Goal: Task Accomplishment & Management: Use online tool/utility

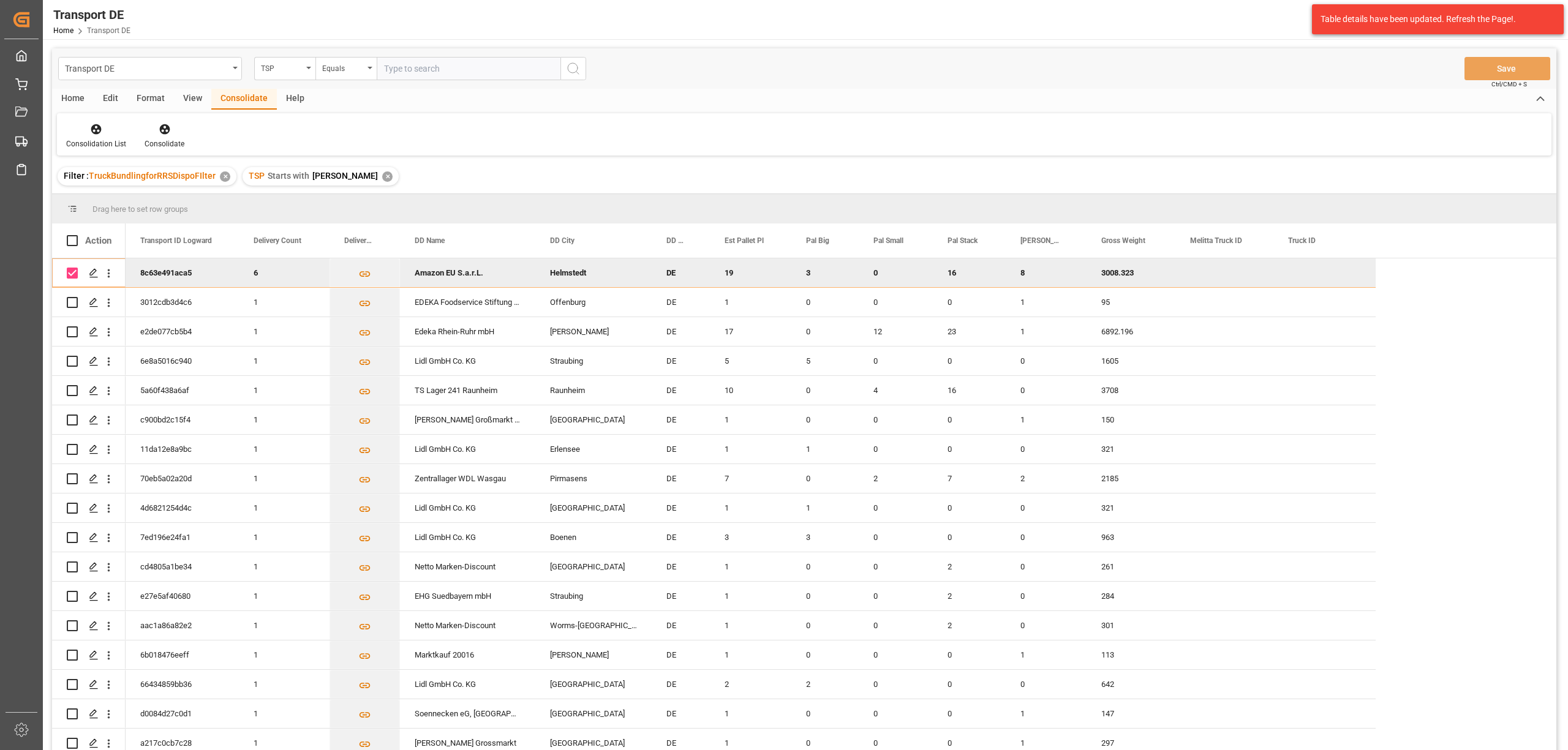
click at [382, 174] on div "✕" at bounding box center [387, 177] width 11 height 11
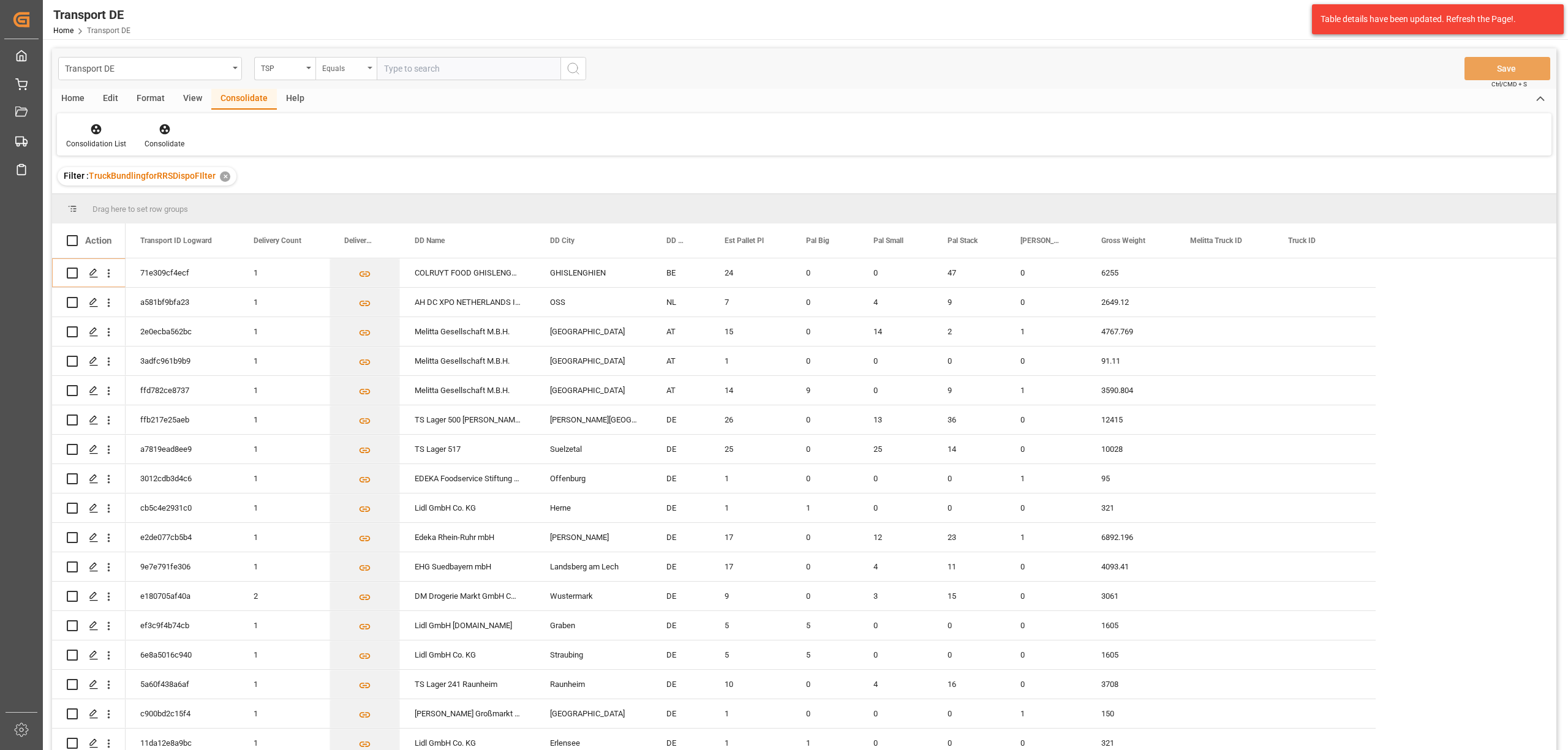
click at [329, 70] on div "Equals" at bounding box center [342, 67] width 41 height 14
click at [355, 207] on div "Starts with" at bounding box center [407, 202] width 183 height 26
type input "LIT DE"
click at [572, 66] on icon "search button" at bounding box center [573, 68] width 14 height 14
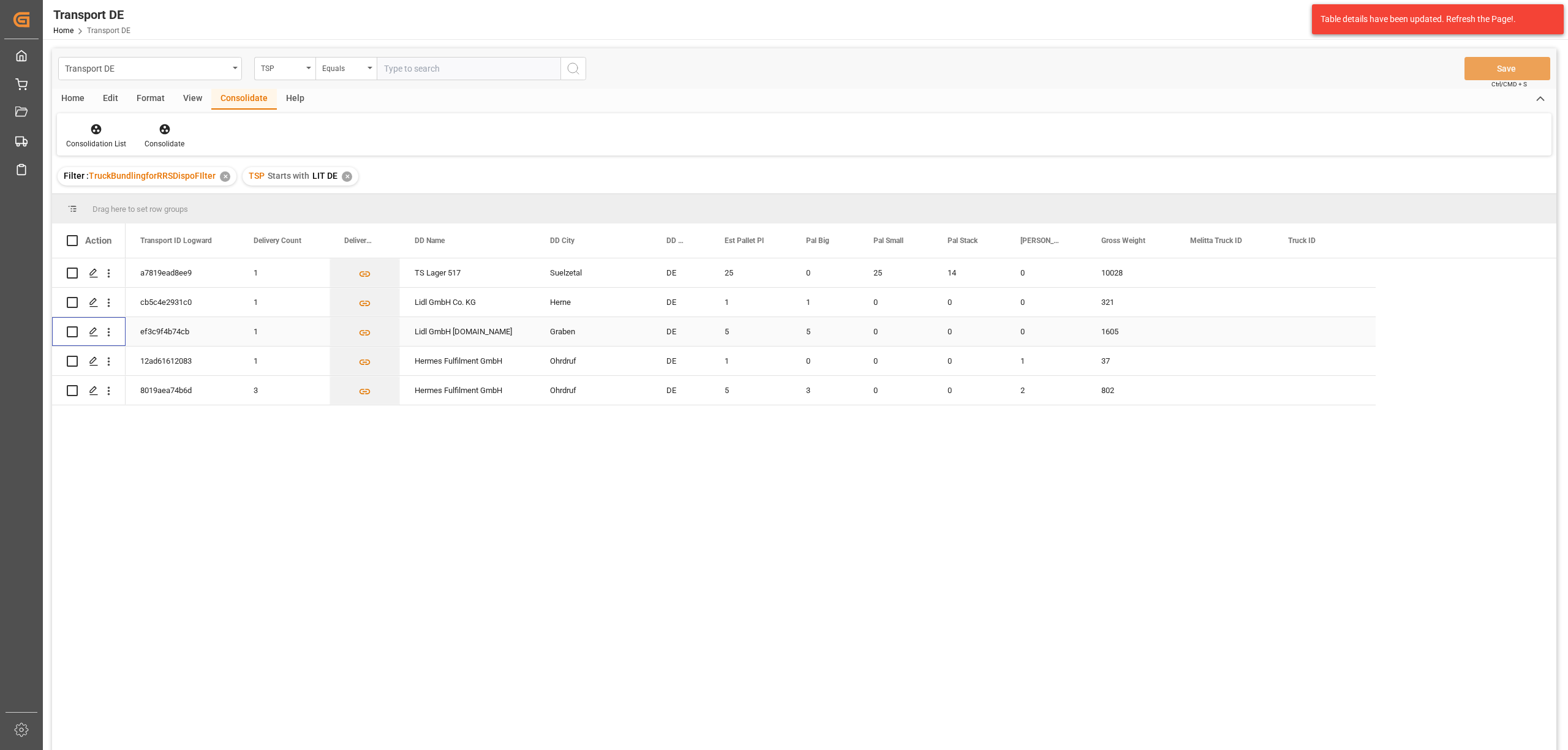
click at [74, 332] on input "Press Space to toggle row selection (unchecked)" at bounding box center [72, 332] width 11 height 11
checkbox input "true"
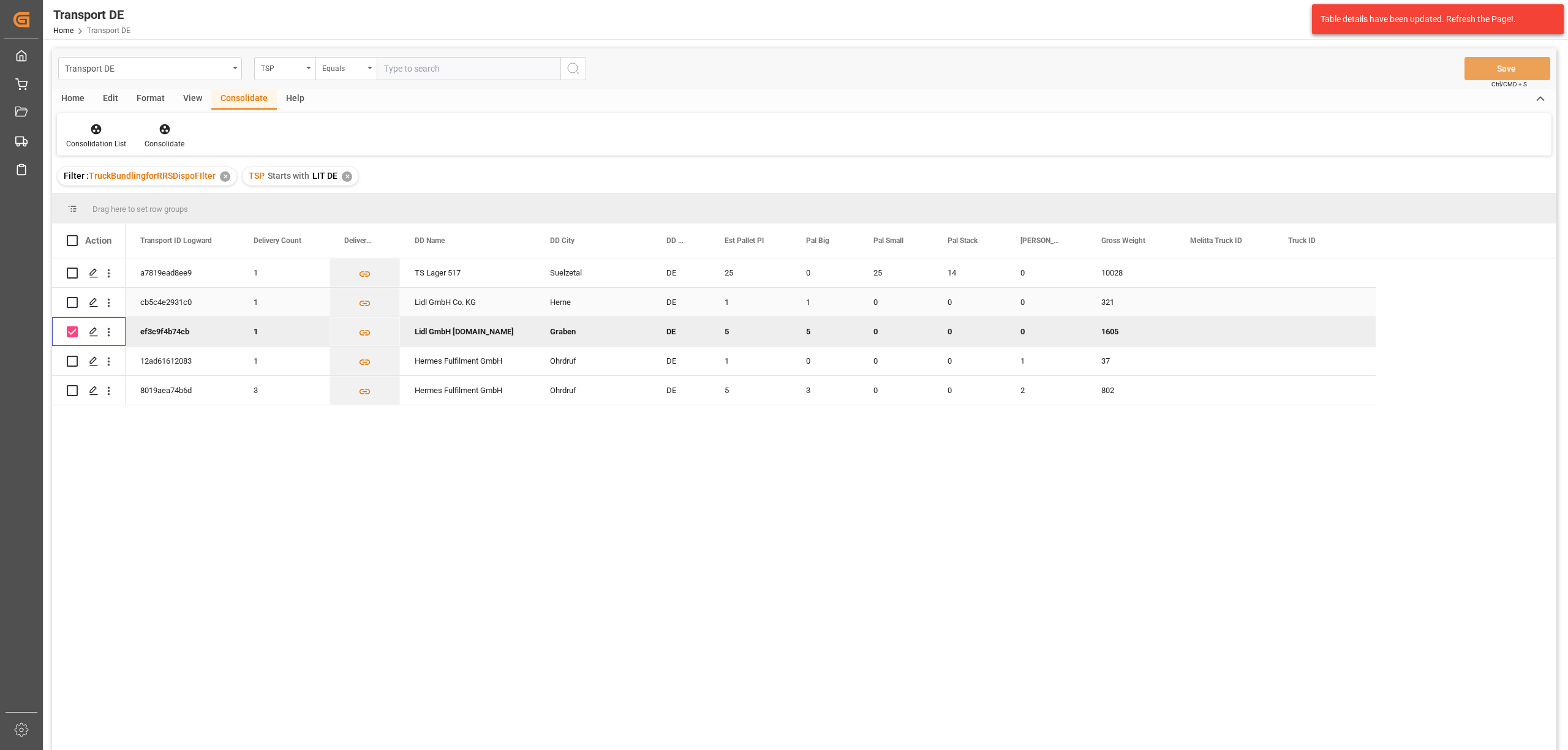
click at [70, 301] on input "Press Space to toggle row selection (unchecked)" at bounding box center [72, 302] width 11 height 11
checkbox input "true"
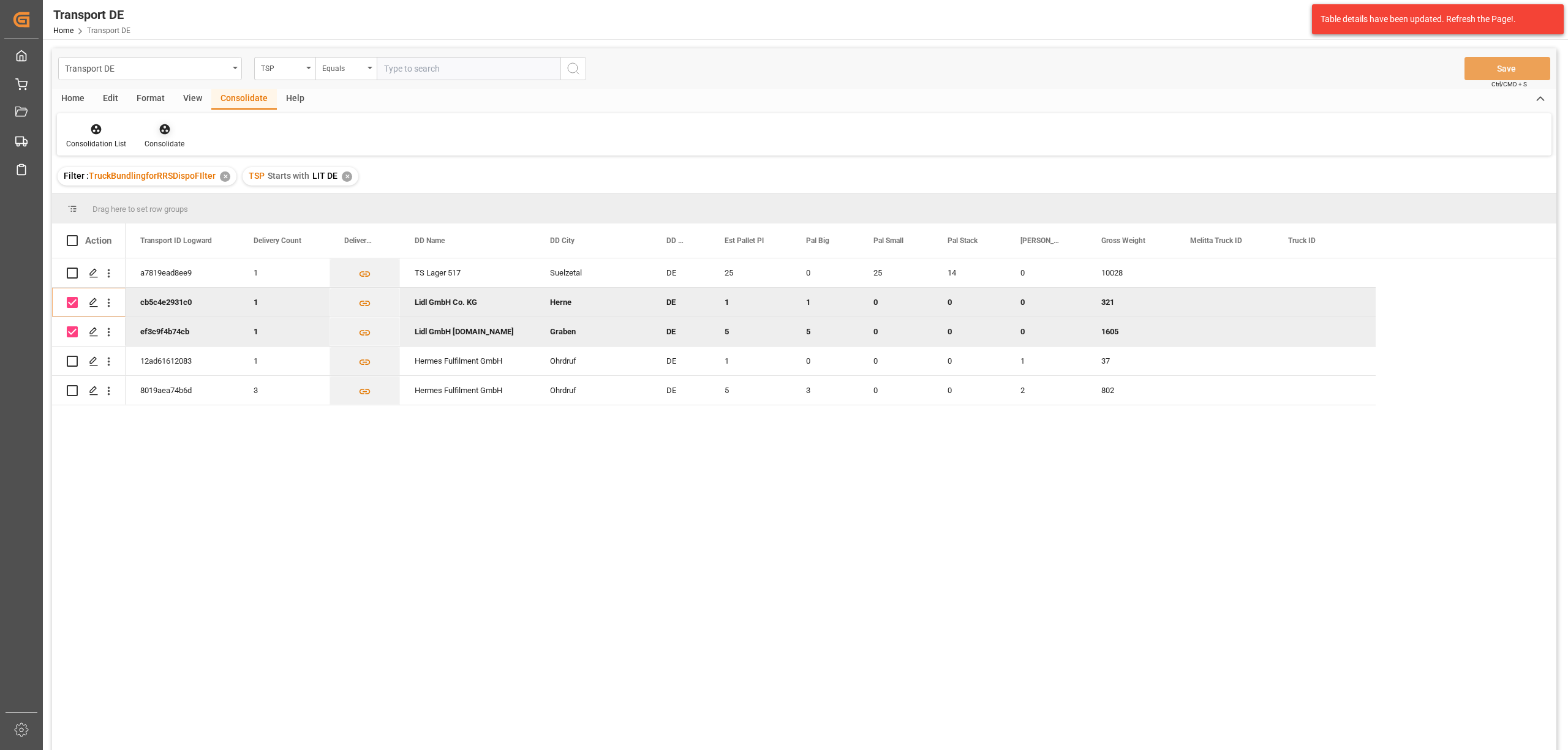
click at [160, 134] on icon at bounding box center [165, 129] width 13 height 13
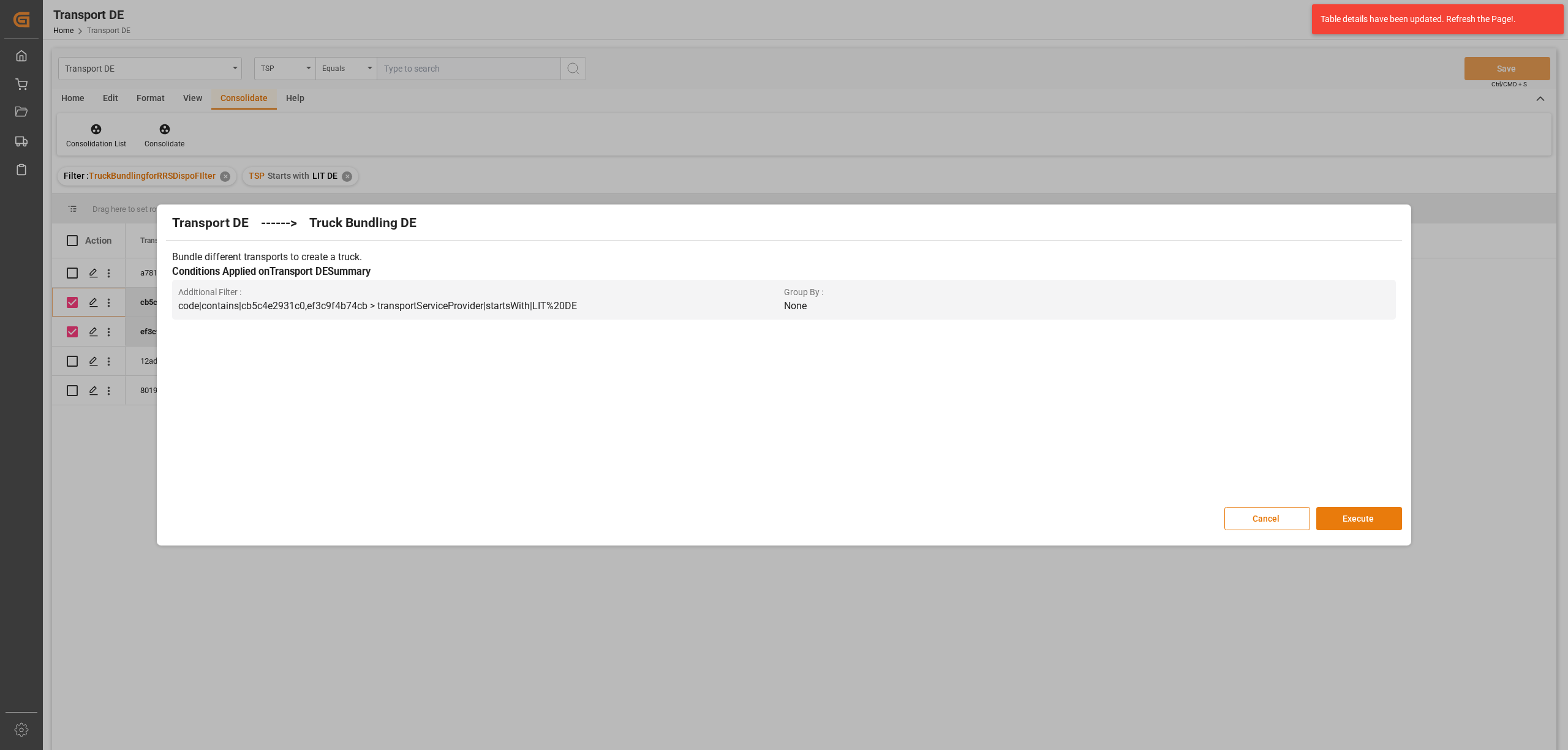
click at [1361, 522] on button "Execute" at bounding box center [1359, 519] width 86 height 23
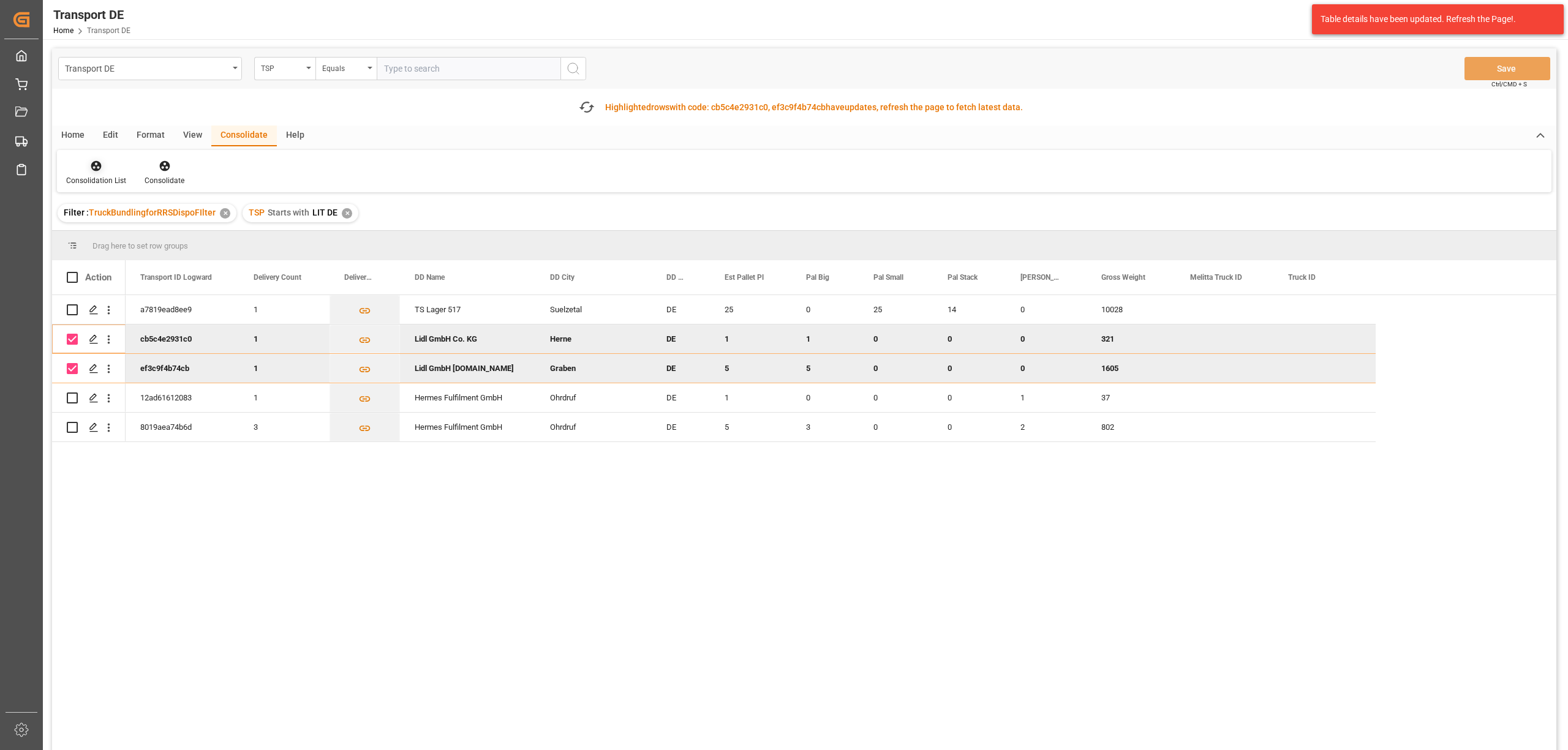
click at [91, 175] on div "Consolidation List" at bounding box center [96, 180] width 60 height 11
click at [180, 234] on div "Transport DE TSP Equals Save Ctrl/CMD + S Fetch latest updates Highlighted rows…" at bounding box center [804, 434] width 1504 height 771
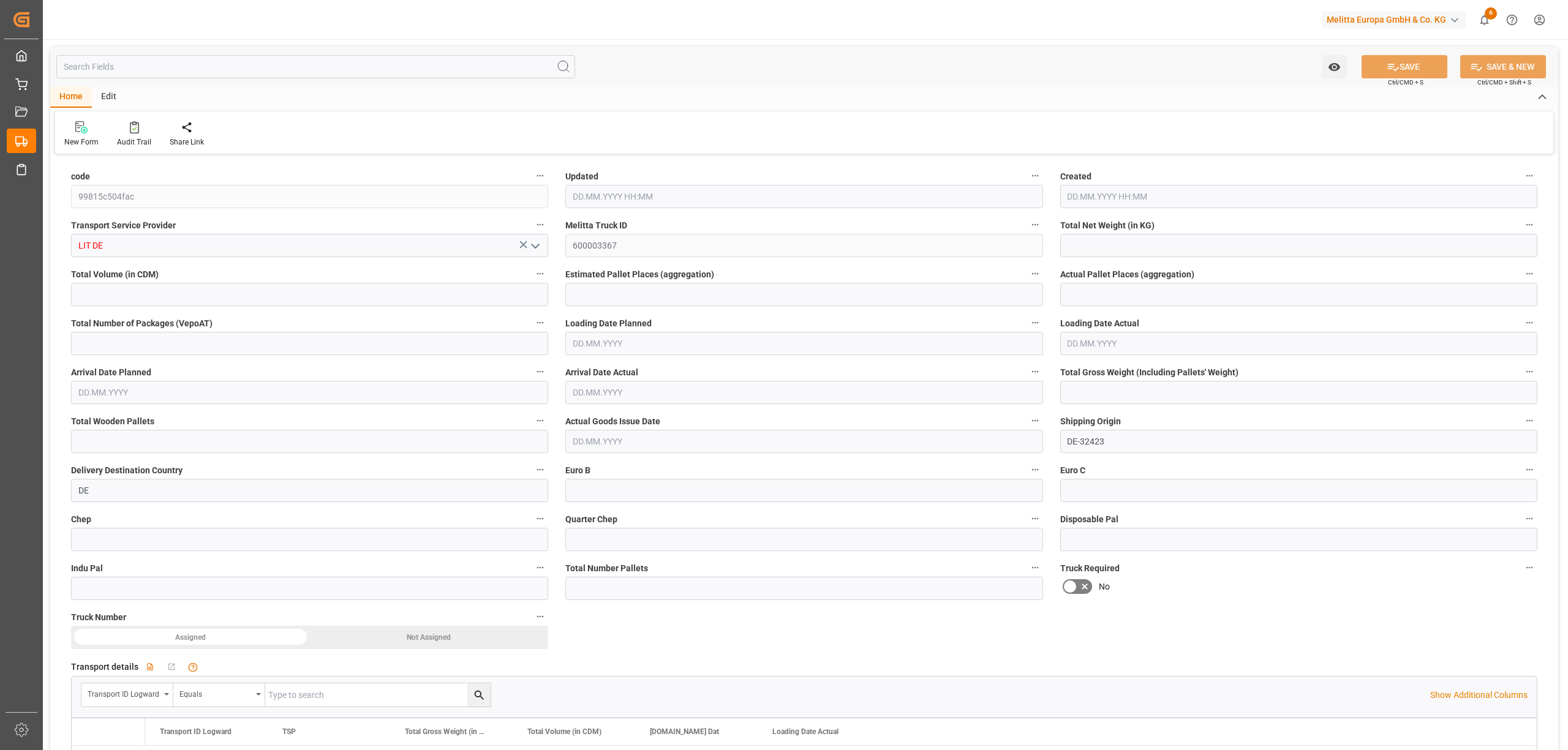
type input "1430.784"
type input "11003.04"
type input "6"
type input "0"
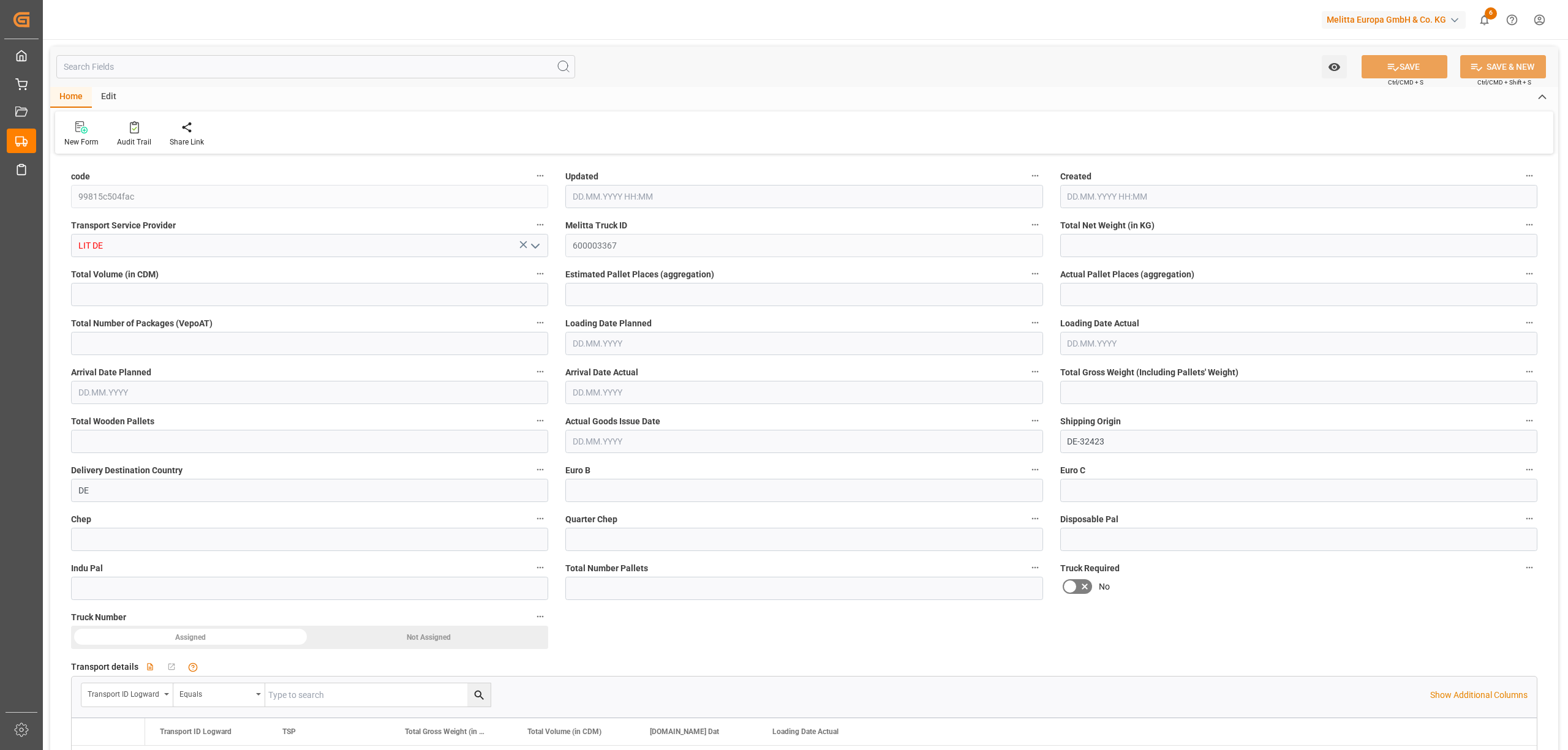
type input "1926"
type input "6"
type input "0"
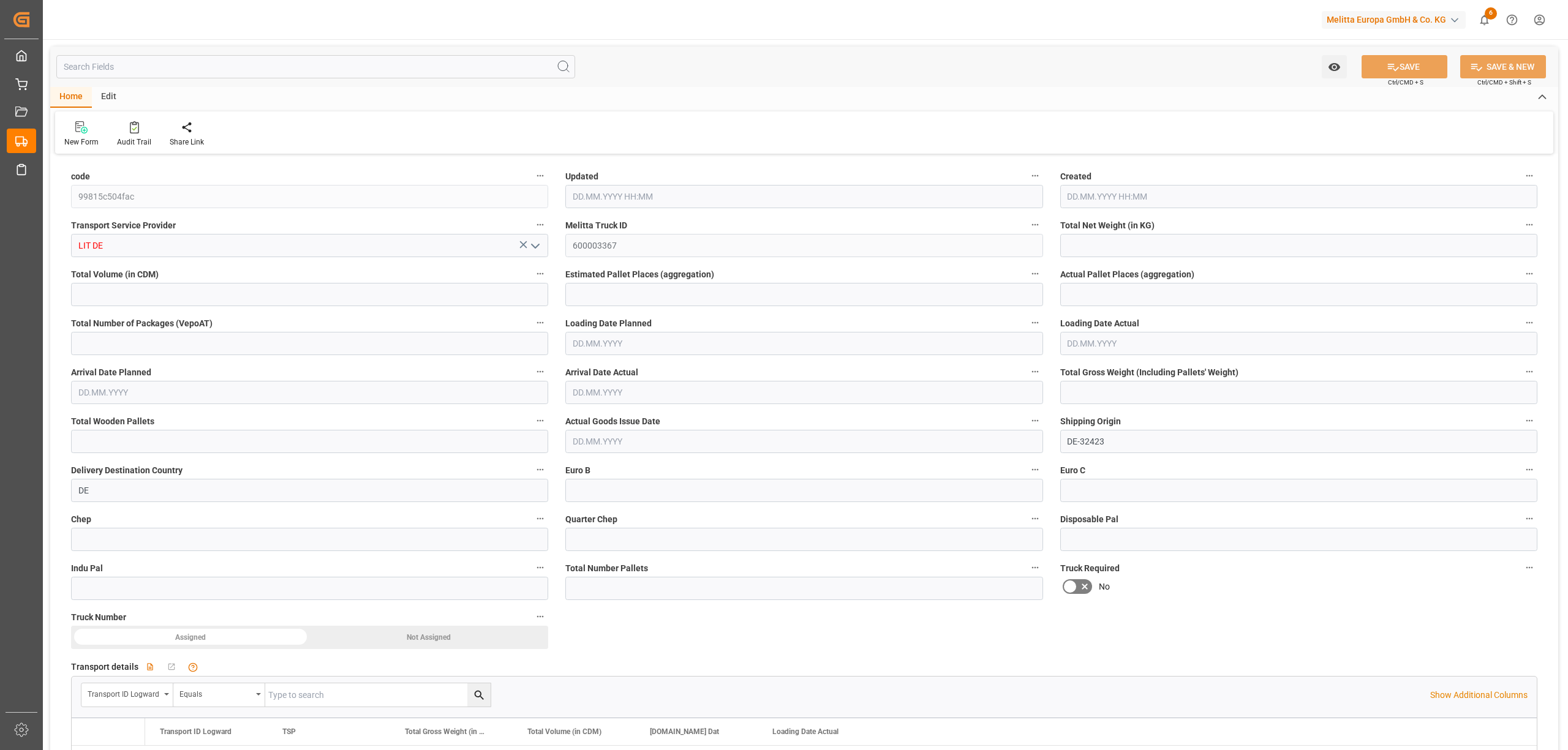
type input "0"
type input "[DATE] 11:45"
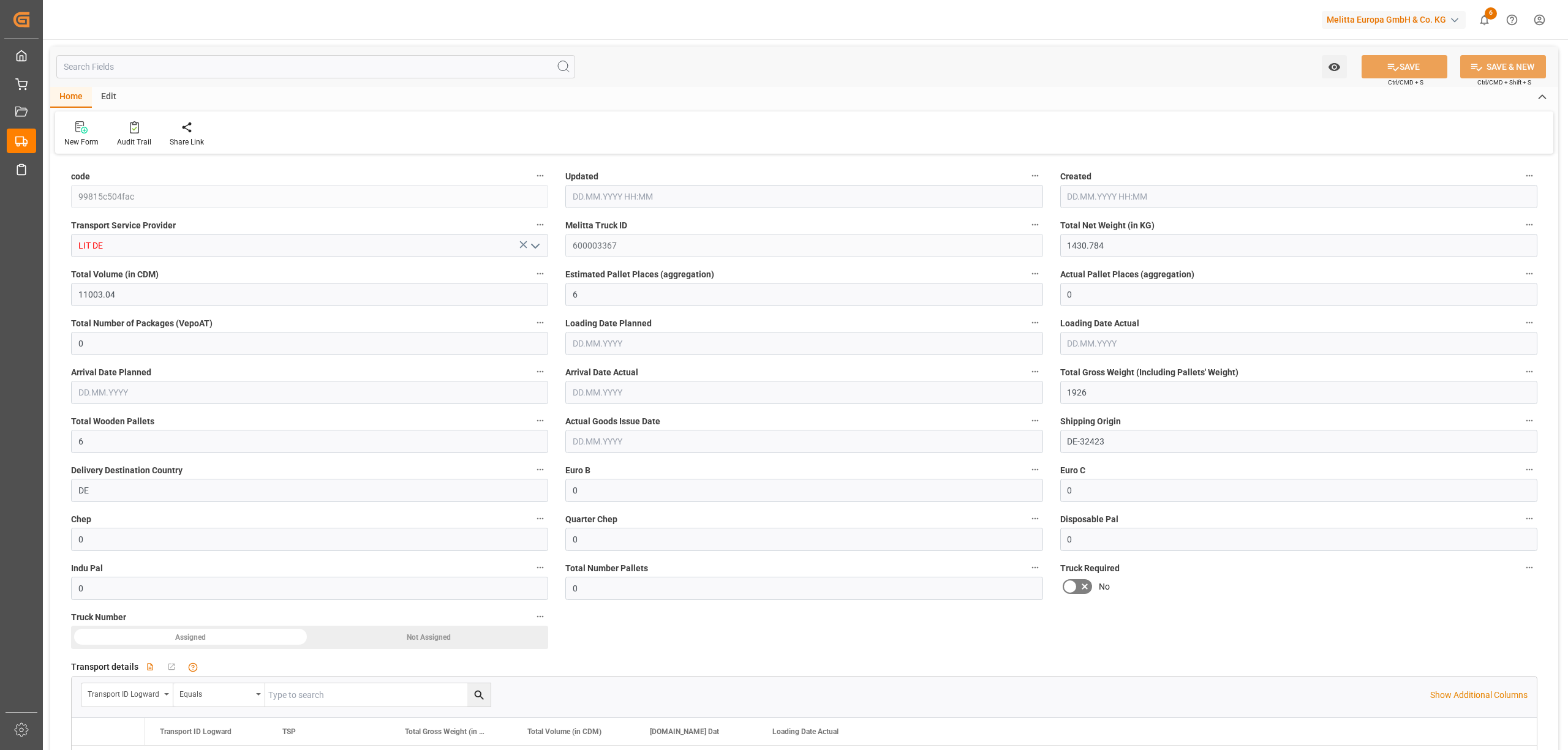
type input "[DATE] 11:45"
type input "[DATE]"
